Goal: Task Accomplishment & Management: Manage account settings

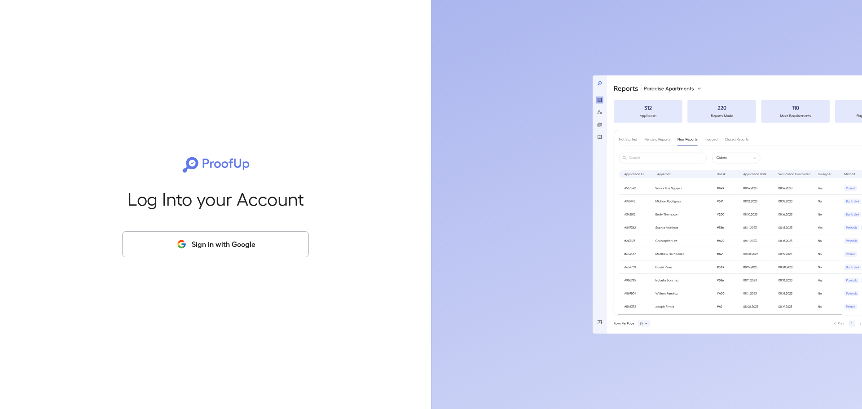
click at [238, 243] on button "Sign in with Google" at bounding box center [215, 244] width 187 height 26
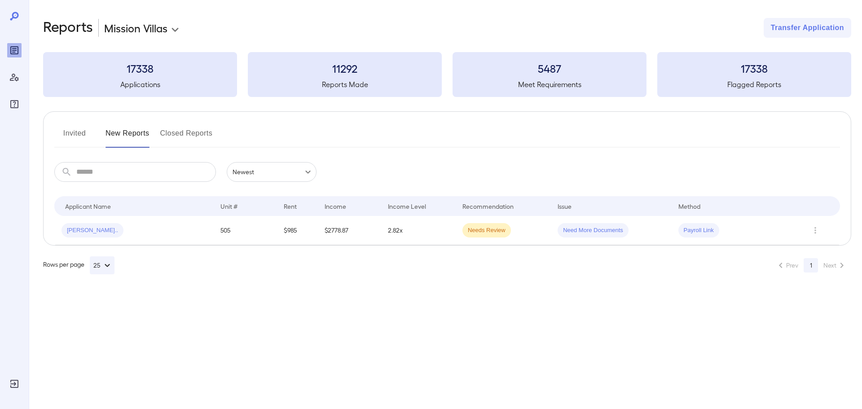
click at [82, 132] on button "Invited" at bounding box center [74, 137] width 40 height 22
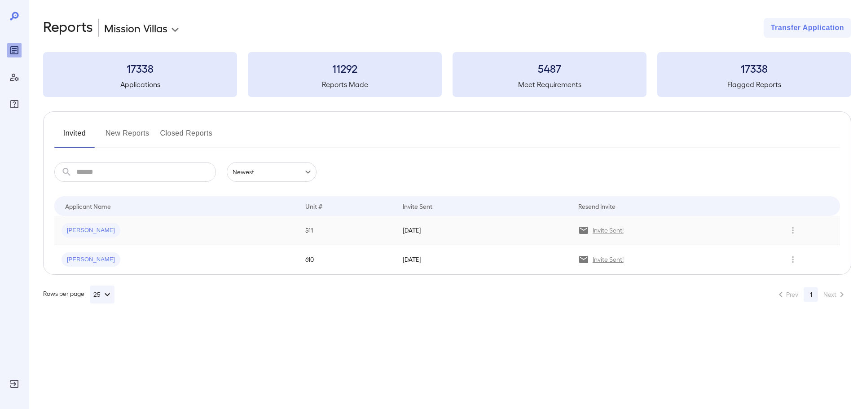
click at [615, 231] on p "Invite Sent!" at bounding box center [608, 230] width 31 height 9
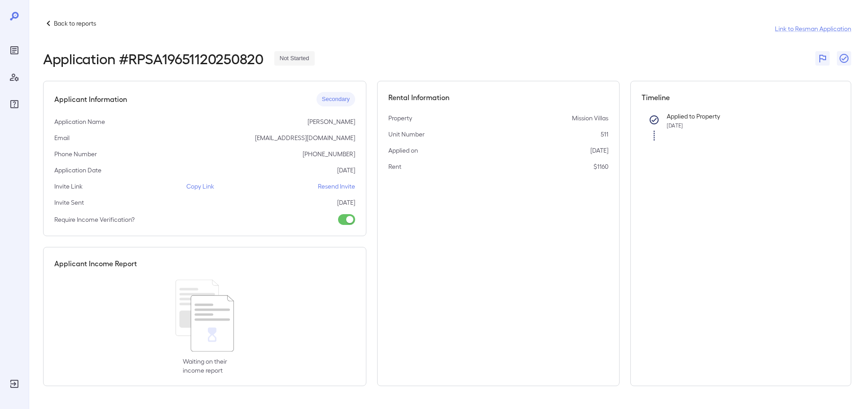
click at [344, 187] on p "Resend Invite" at bounding box center [336, 186] width 37 height 9
click at [49, 24] on icon at bounding box center [48, 23] width 11 height 11
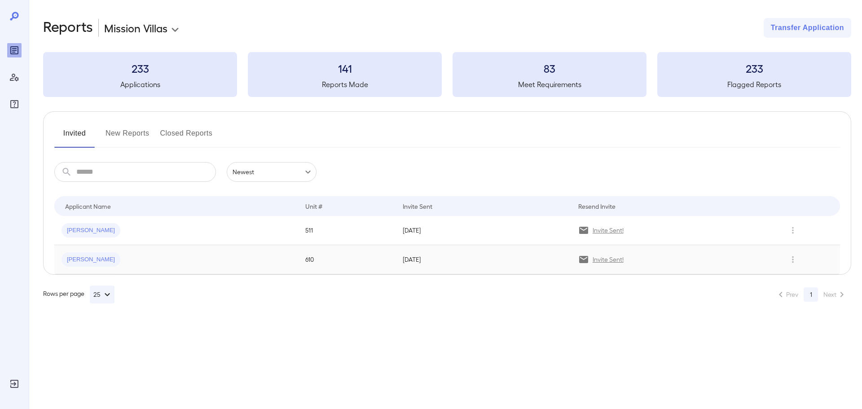
drag, startPoint x: 510, startPoint y: 260, endPoint x: 497, endPoint y: 252, distance: 15.2
click at [509, 260] on td "[DATE]" at bounding box center [484, 259] width 176 height 29
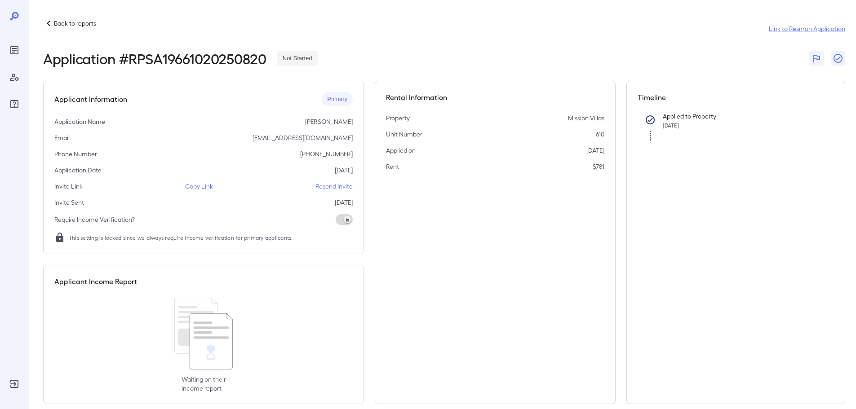
click at [347, 187] on p "Resend Invite" at bounding box center [333, 186] width 37 height 9
click at [48, 23] on icon at bounding box center [48, 23] width 3 height 5
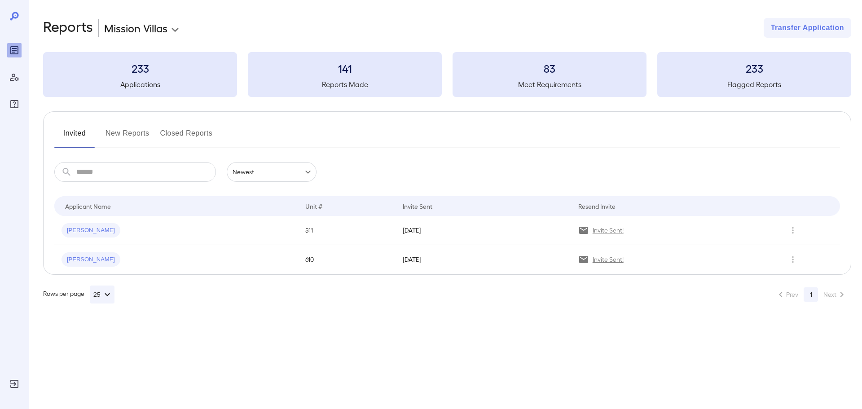
click at [133, 130] on button "New Reports" at bounding box center [128, 137] width 44 height 22
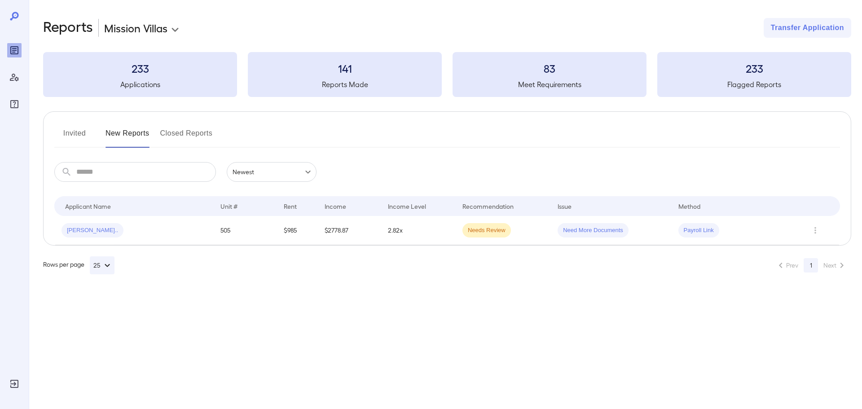
click at [82, 129] on button "Invited" at bounding box center [74, 137] width 40 height 22
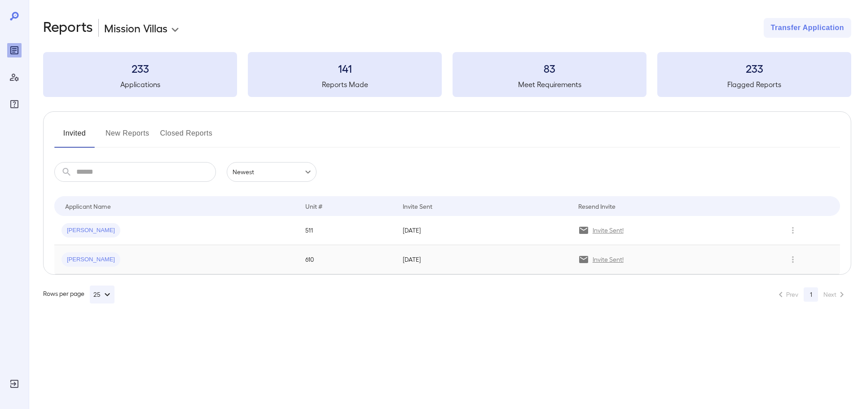
click at [95, 264] on span "[PERSON_NAME]" at bounding box center [91, 260] width 59 height 9
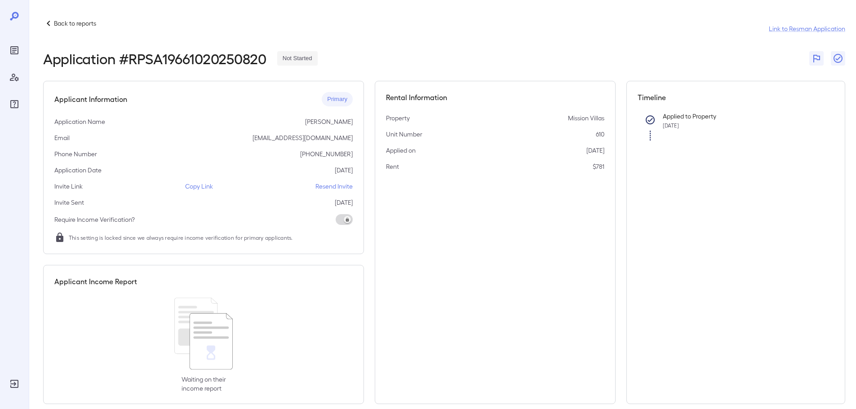
click at [194, 188] on p "Copy Link" at bounding box center [199, 186] width 28 height 9
click at [51, 22] on icon at bounding box center [48, 23] width 11 height 11
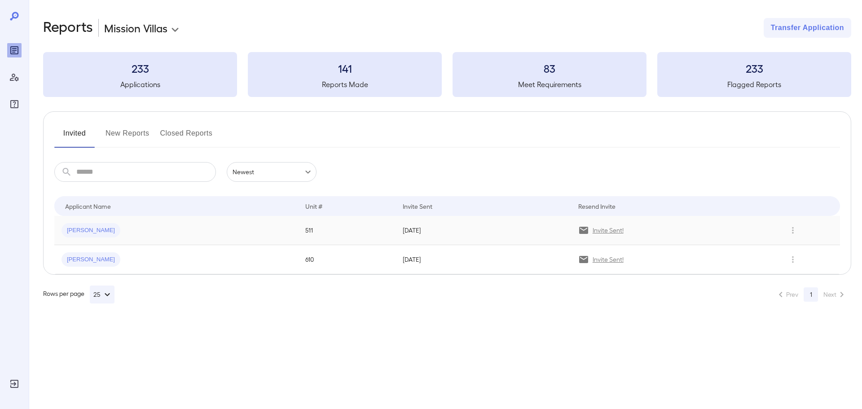
click at [188, 234] on div "[PERSON_NAME]" at bounding box center [177, 230] width 230 height 14
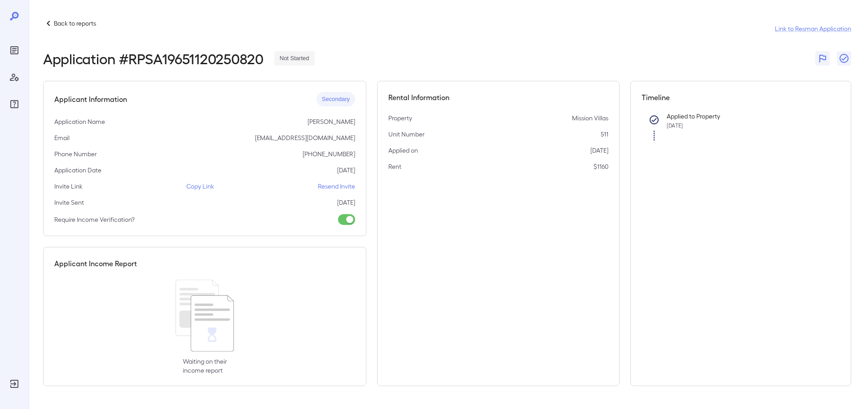
click at [207, 187] on p "Copy Link" at bounding box center [200, 186] width 28 height 9
click at [48, 22] on icon at bounding box center [48, 23] width 11 height 11
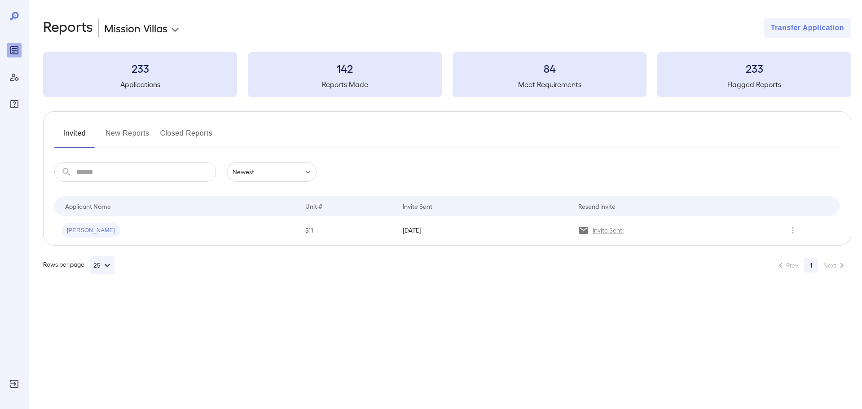
click at [131, 134] on button "New Reports" at bounding box center [128, 137] width 44 height 22
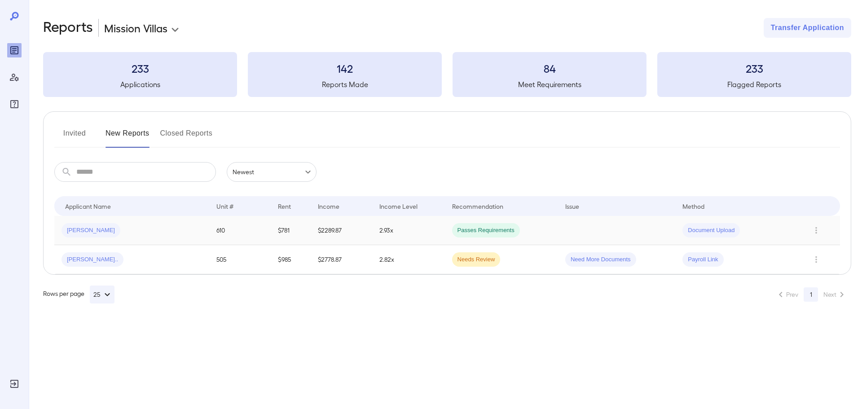
click at [547, 237] on td "Passes Requirements" at bounding box center [501, 230] width 113 height 29
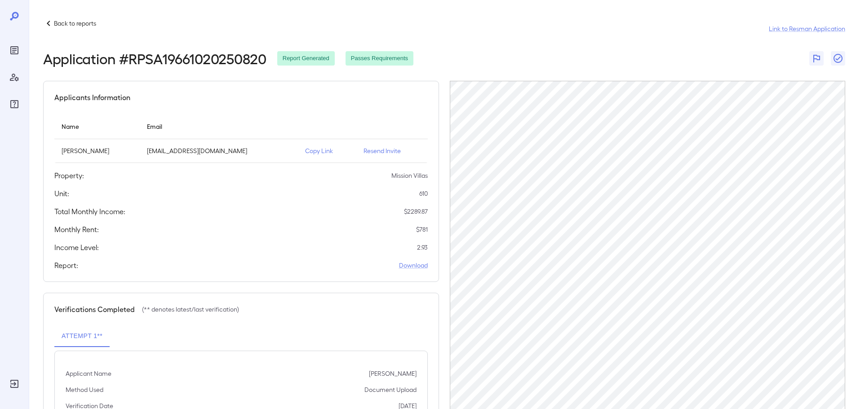
click at [45, 22] on icon at bounding box center [48, 23] width 11 height 11
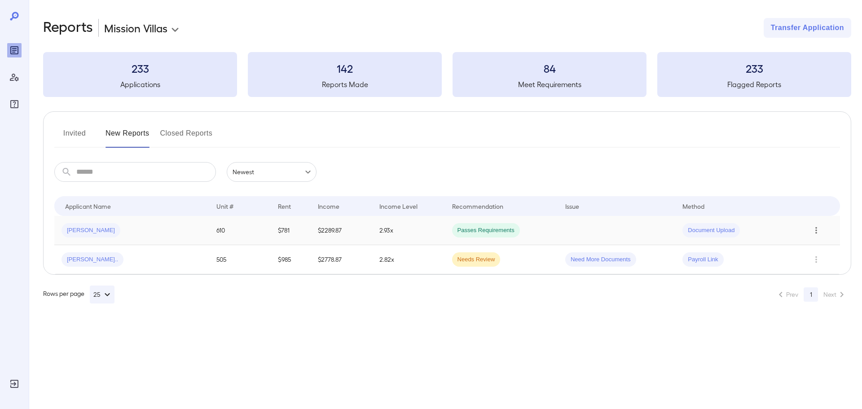
click at [818, 231] on icon "Row Actions" at bounding box center [817, 230] width 10 height 11
click at [814, 292] on li "Close Report" at bounding box center [819, 291] width 71 height 14
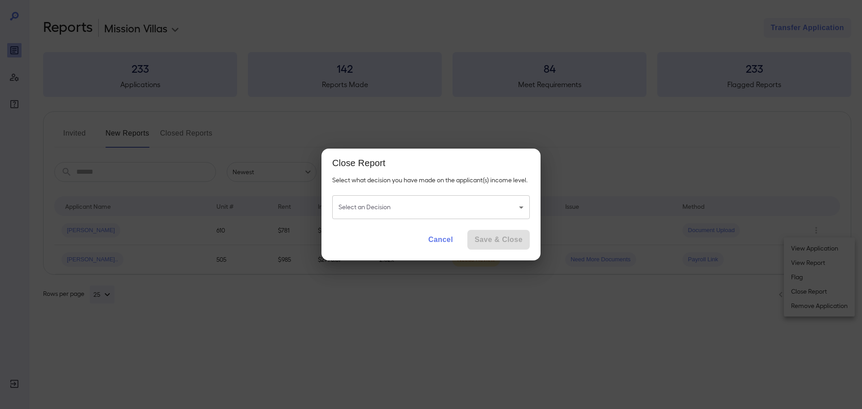
click at [485, 208] on body "**********" at bounding box center [431, 204] width 862 height 409
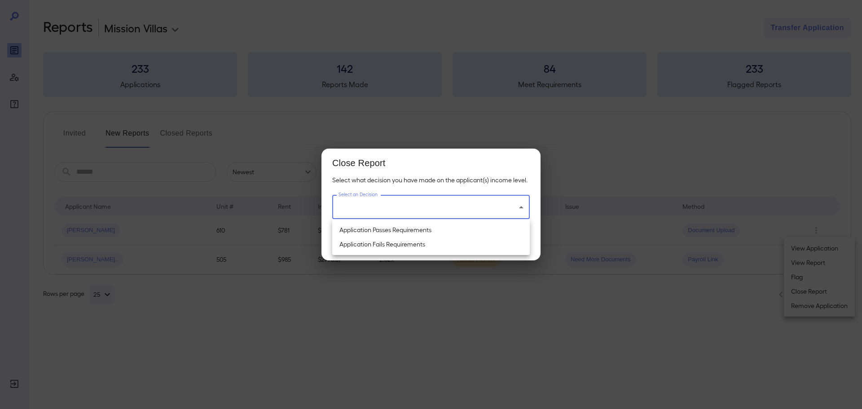
click at [435, 229] on li "Application Passes Requirements" at bounding box center [431, 230] width 198 height 14
type input "**********"
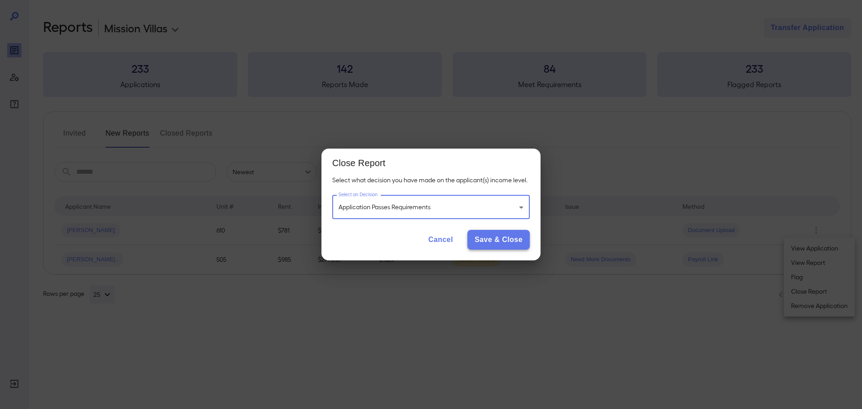
click at [492, 238] on button "Save & Close" at bounding box center [499, 240] width 62 height 20
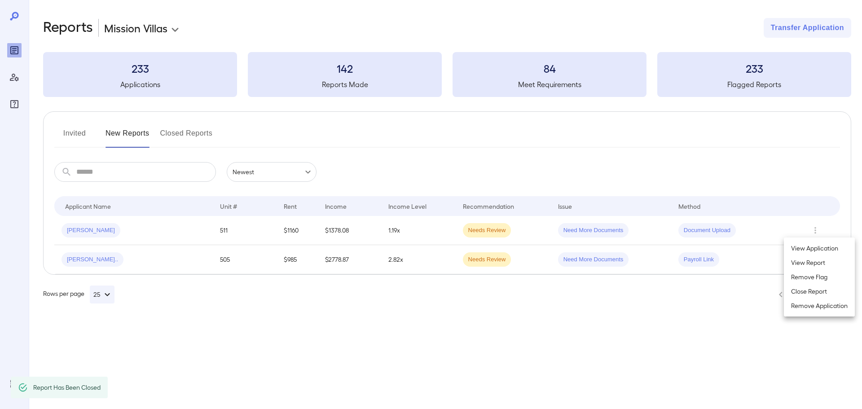
drag, startPoint x: 574, startPoint y: 297, endPoint x: 439, endPoint y: 302, distance: 134.8
click at [440, 302] on div at bounding box center [431, 204] width 862 height 409
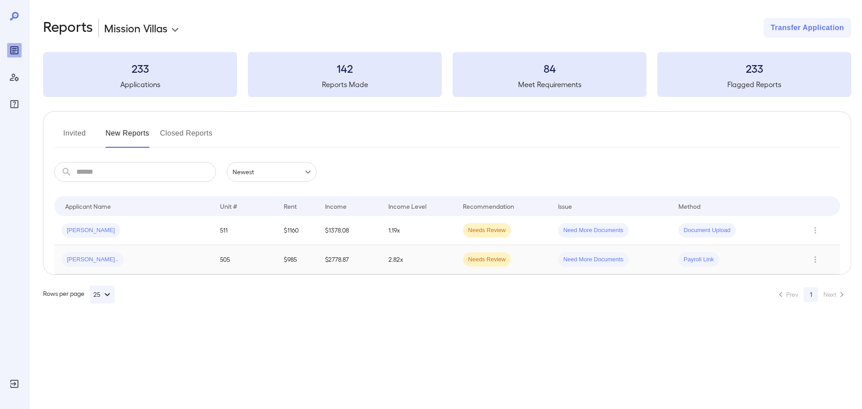
click at [438, 265] on td "2.82x" at bounding box center [418, 259] width 74 height 29
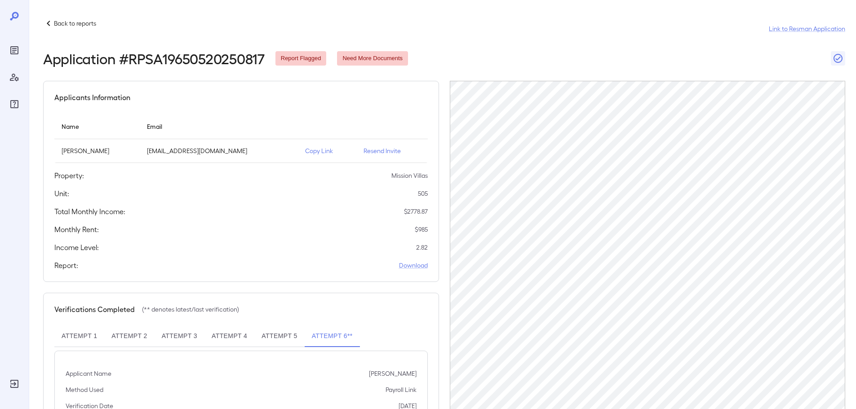
click at [47, 22] on icon at bounding box center [48, 23] width 11 height 11
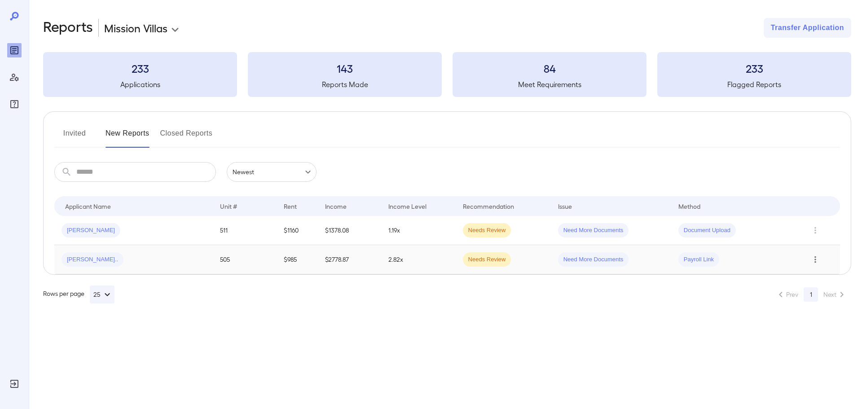
click at [817, 260] on icon "Row Actions" at bounding box center [816, 259] width 10 height 11
click at [822, 320] on li "Close Report" at bounding box center [819, 320] width 71 height 14
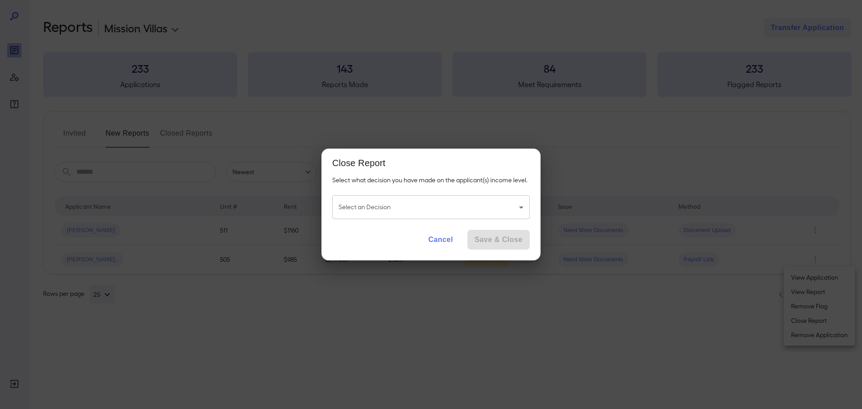
click at [424, 201] on body "**********" at bounding box center [431, 204] width 862 height 409
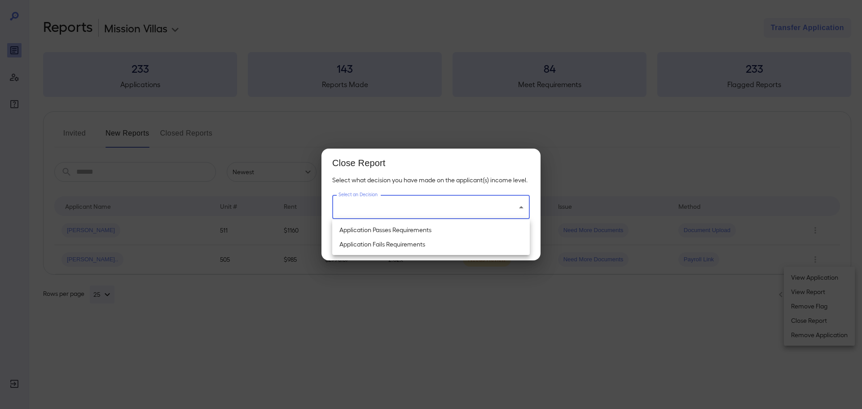
click at [419, 230] on li "Application Passes Requirements" at bounding box center [431, 230] width 198 height 14
type input "**********"
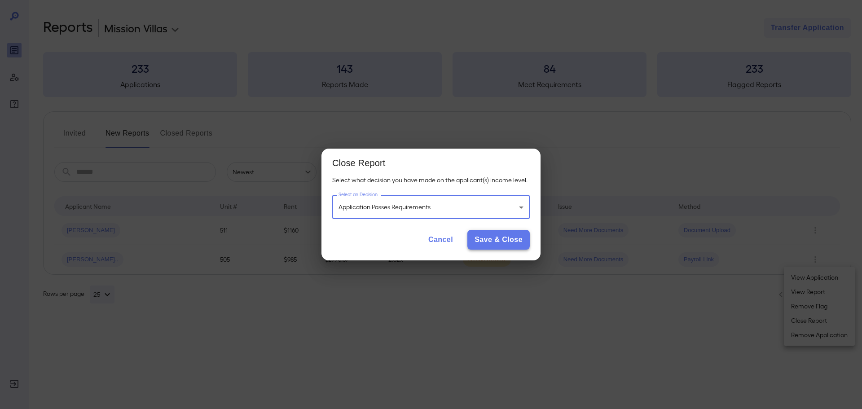
click at [502, 237] on button "Save & Close" at bounding box center [499, 240] width 62 height 20
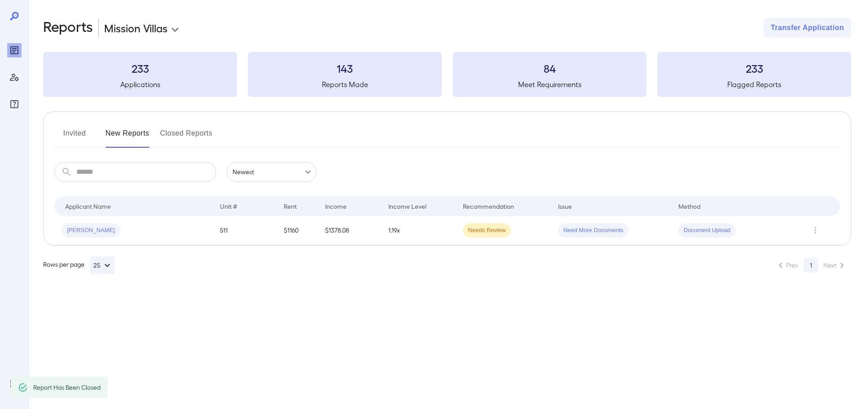
click at [72, 130] on button "Invited" at bounding box center [74, 137] width 40 height 22
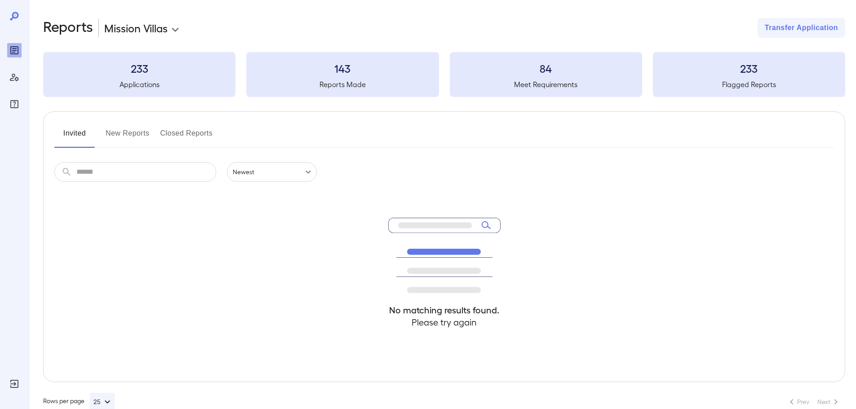
click at [136, 136] on button "New Reports" at bounding box center [128, 137] width 44 height 22
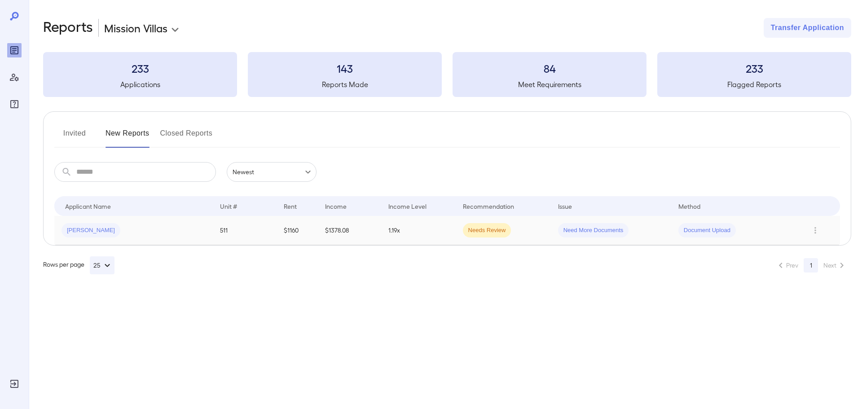
click at [389, 231] on td "1.19x" at bounding box center [418, 230] width 74 height 29
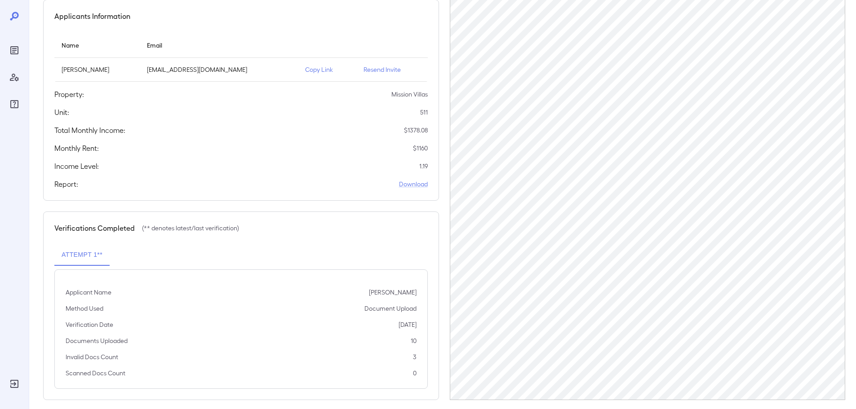
scroll to position [90, 0]
